Goal: Task Accomplishment & Management: Manage account settings

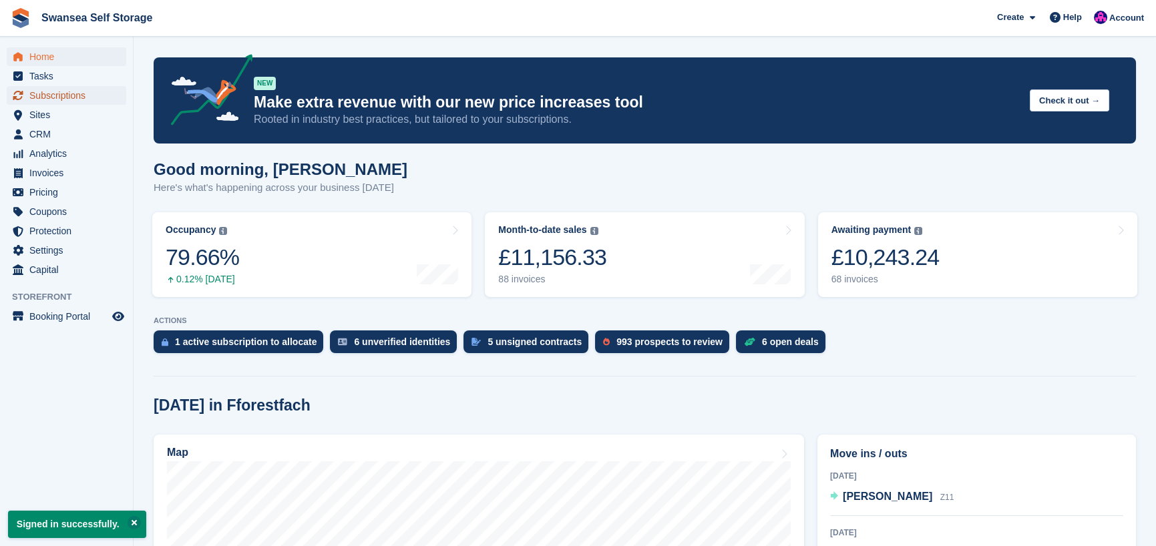
click at [79, 94] on span "Subscriptions" at bounding box center [69, 95] width 80 height 19
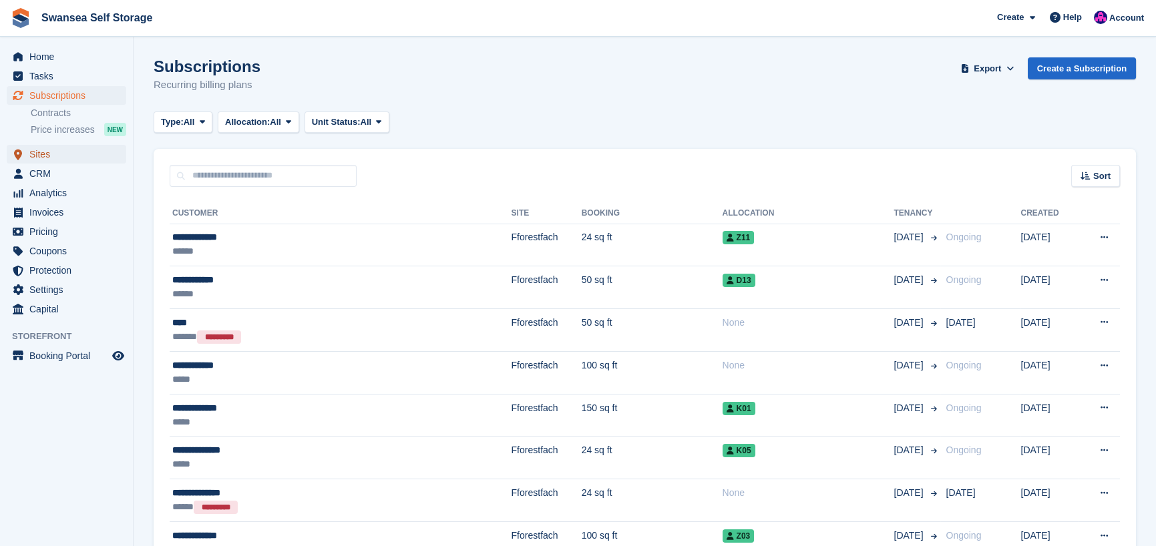
click at [49, 155] on span "Sites" at bounding box center [69, 154] width 80 height 19
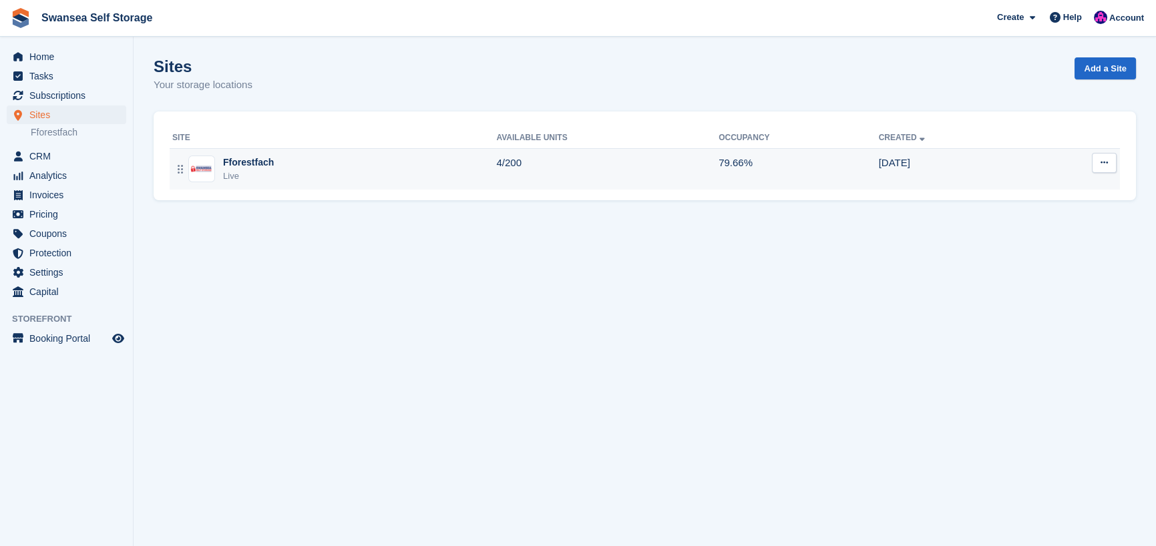
click at [262, 175] on div "Live" at bounding box center [248, 176] width 51 height 13
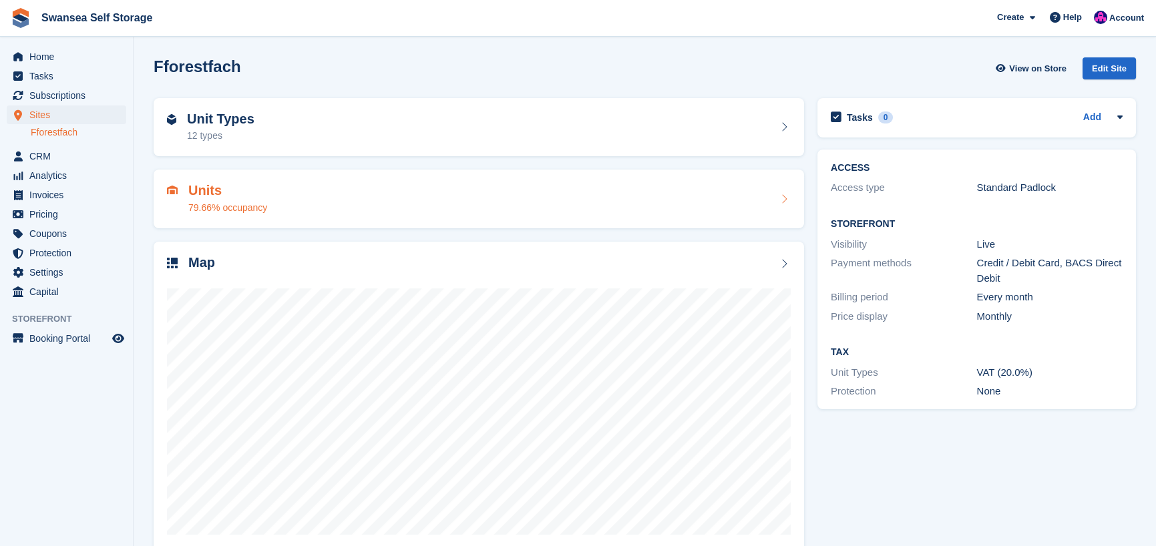
click at [236, 211] on div "79.66% occupancy" at bounding box center [227, 208] width 79 height 14
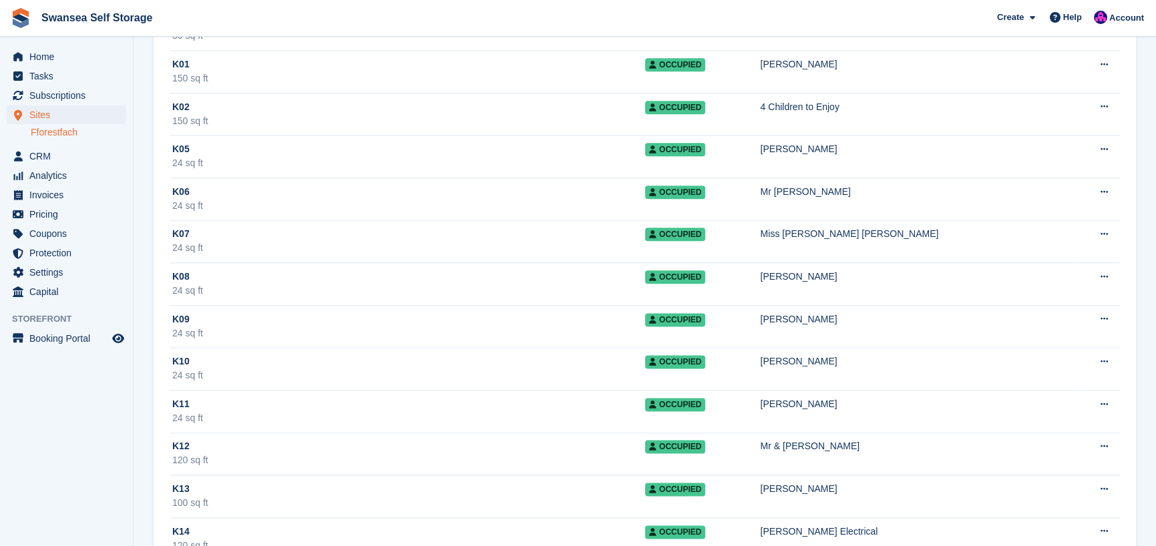
scroll to position [4475, 0]
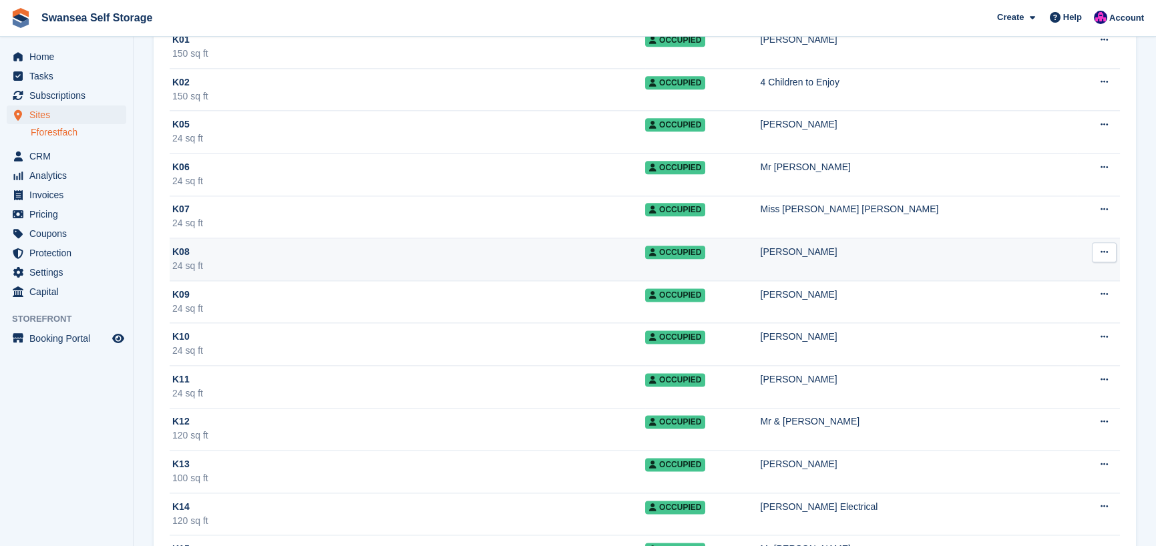
click at [283, 259] on div "24 sq ft" at bounding box center [408, 266] width 473 height 14
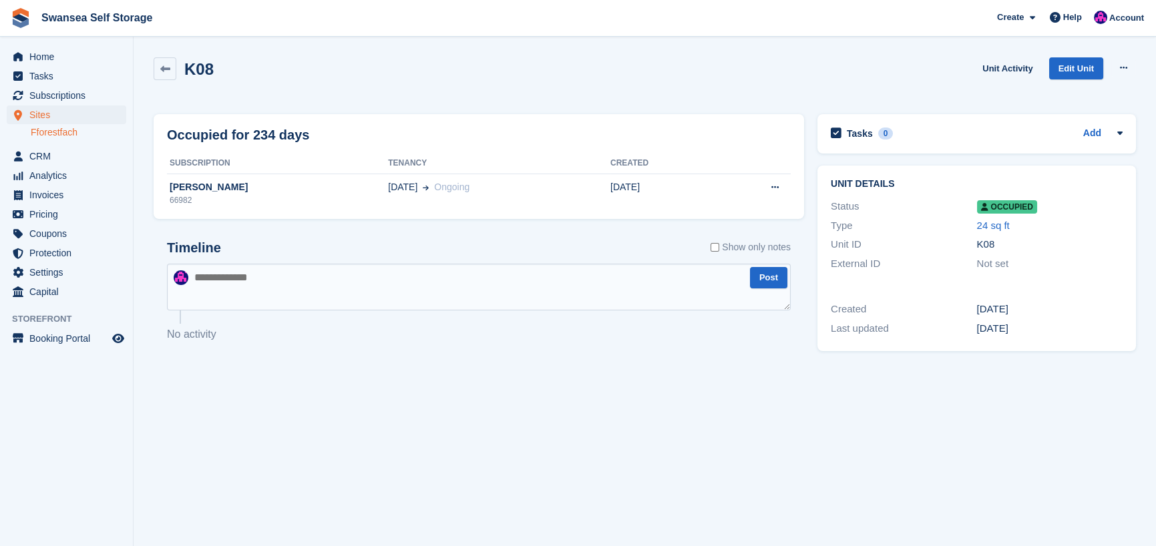
click at [1004, 204] on span "Occupied" at bounding box center [1007, 206] width 60 height 13
click at [34, 100] on span "Subscriptions" at bounding box center [69, 95] width 80 height 19
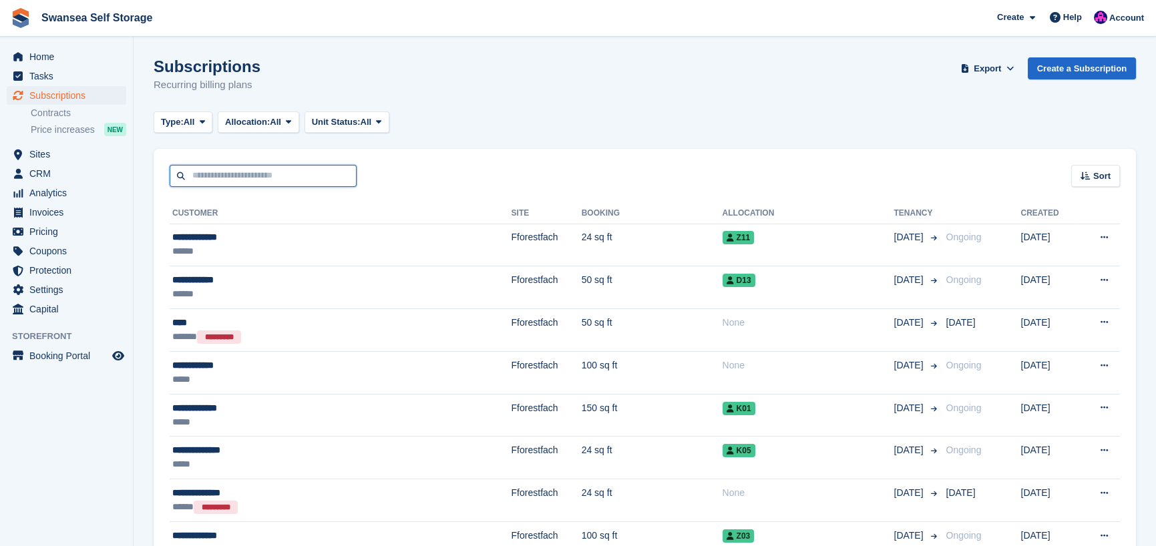
click at [216, 170] on input "text" at bounding box center [263, 176] width 187 height 22
type input "*****"
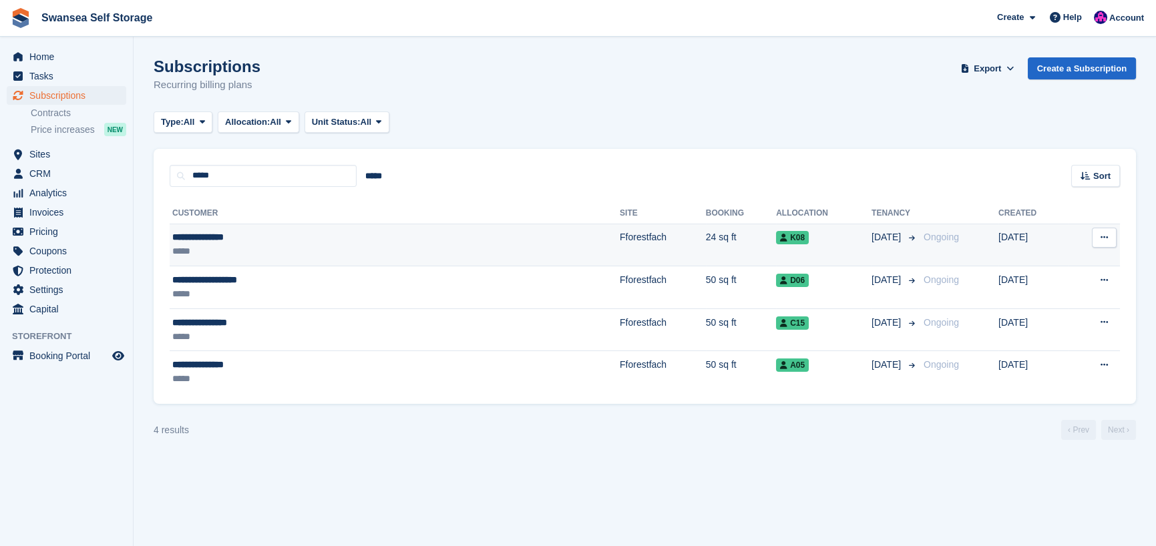
click at [620, 239] on td "Fforestfach" at bounding box center [663, 245] width 86 height 43
